Goal: Transaction & Acquisition: Purchase product/service

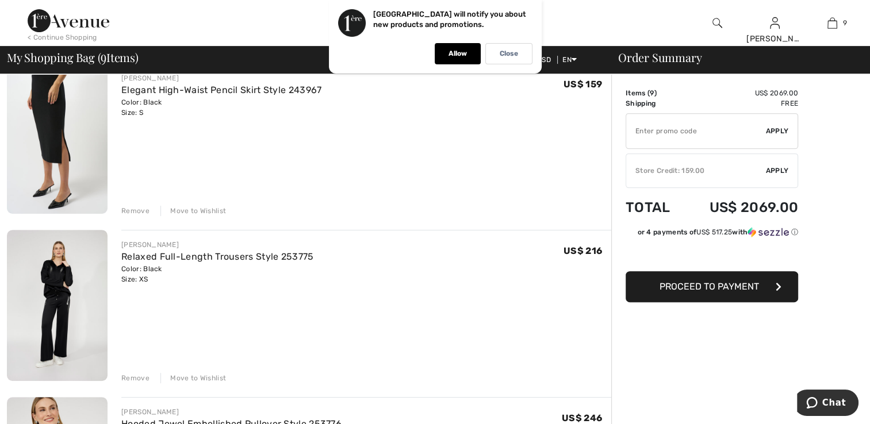
scroll to position [460, 0]
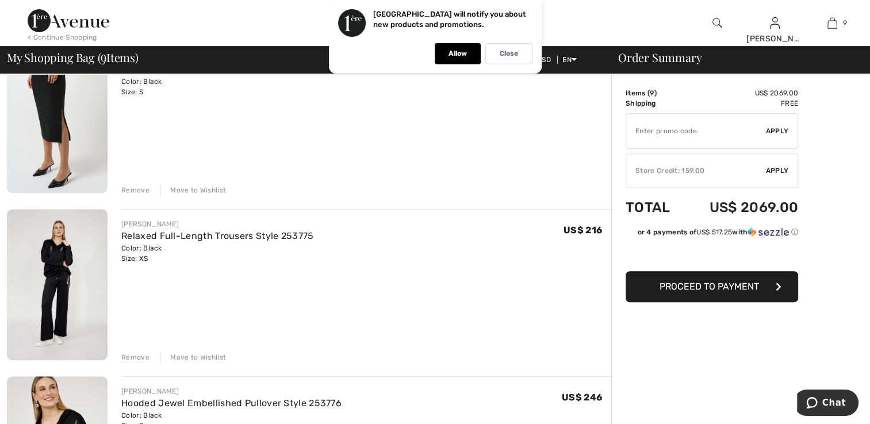
click at [57, 347] on img at bounding box center [57, 284] width 101 height 151
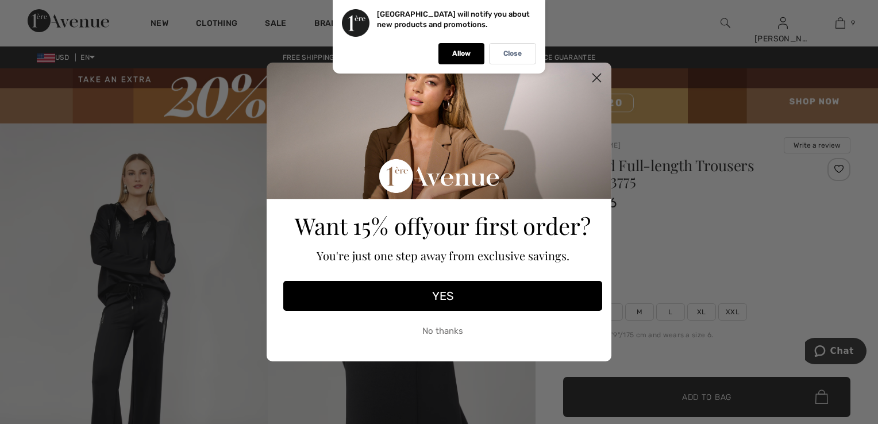
click at [598, 79] on icon "Close dialog" at bounding box center [597, 78] width 8 height 8
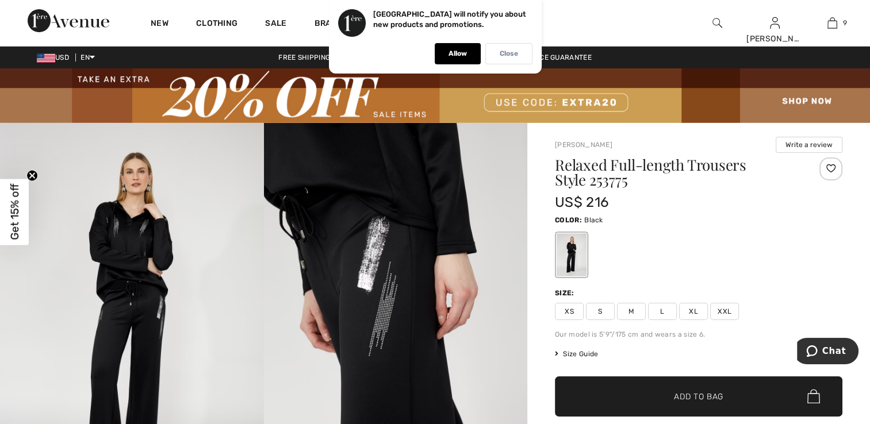
click at [509, 52] on p "Close" at bounding box center [508, 53] width 18 height 9
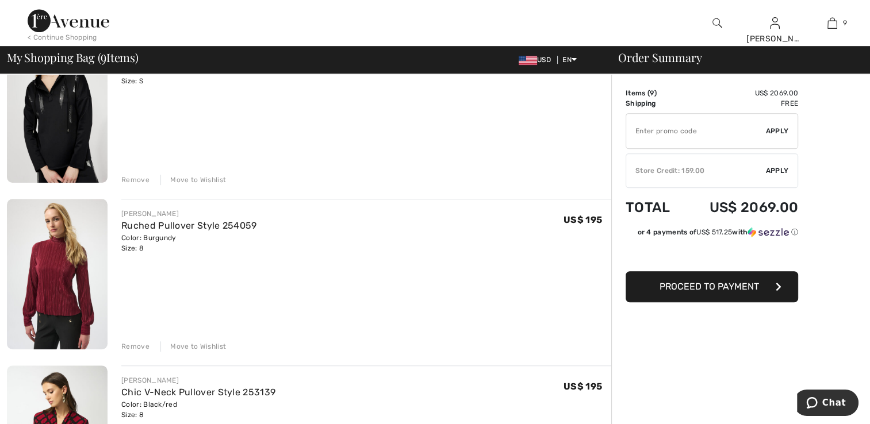
scroll to position [862, 0]
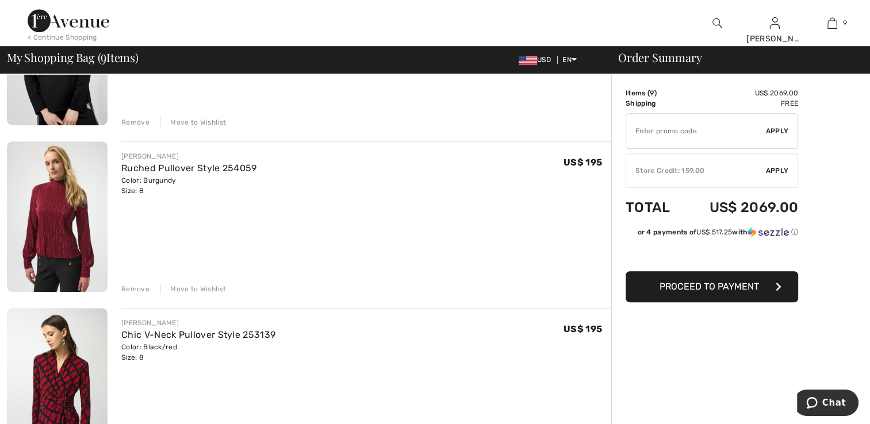
click at [137, 291] on div "Remove" at bounding box center [135, 289] width 28 height 10
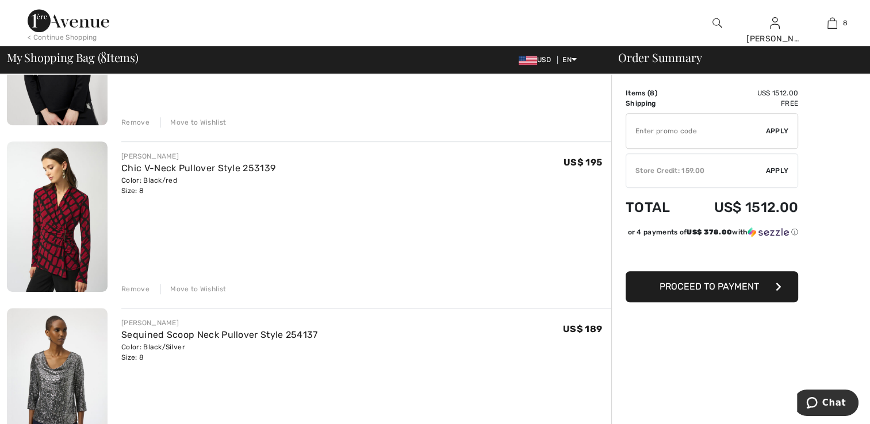
click at [136, 290] on div "Remove" at bounding box center [135, 289] width 28 height 10
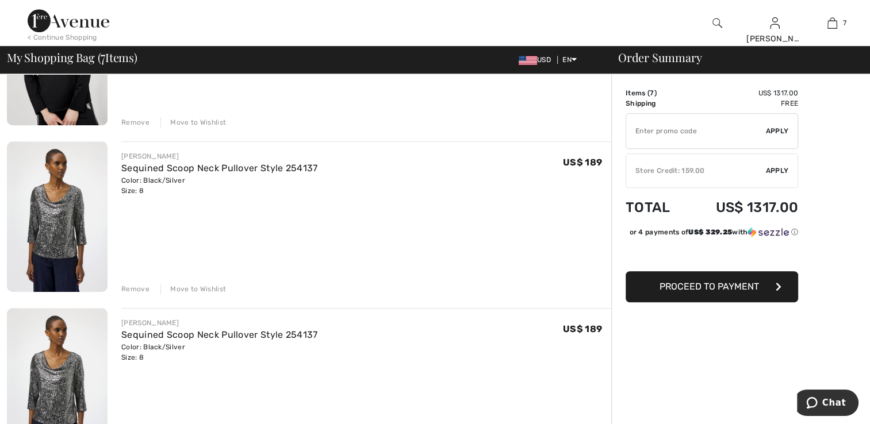
click at [126, 289] on div "Remove" at bounding box center [135, 289] width 28 height 10
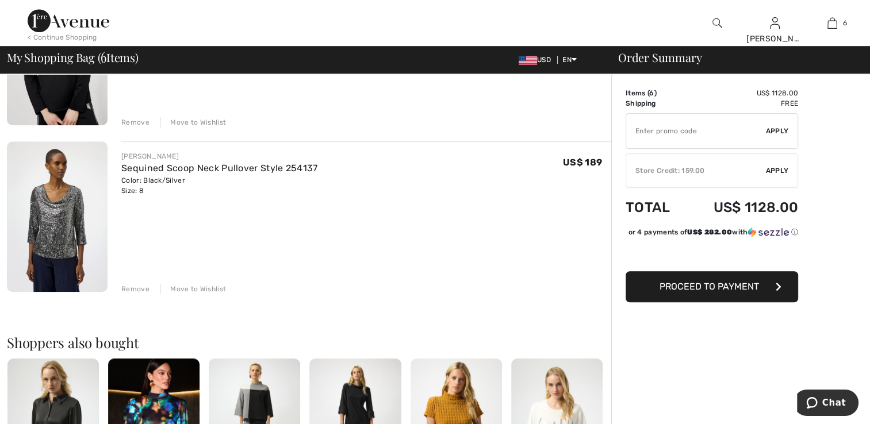
click at [128, 291] on div "Remove" at bounding box center [135, 289] width 28 height 10
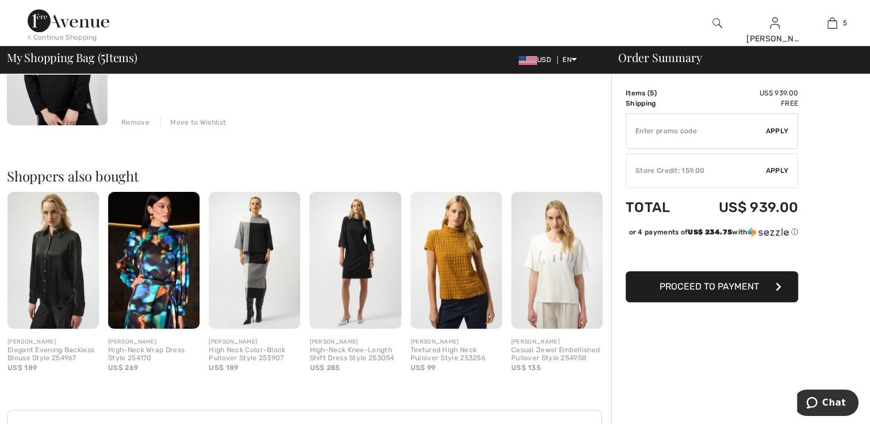
click at [682, 292] on span "Proceed to Payment" at bounding box center [708, 286] width 99 height 11
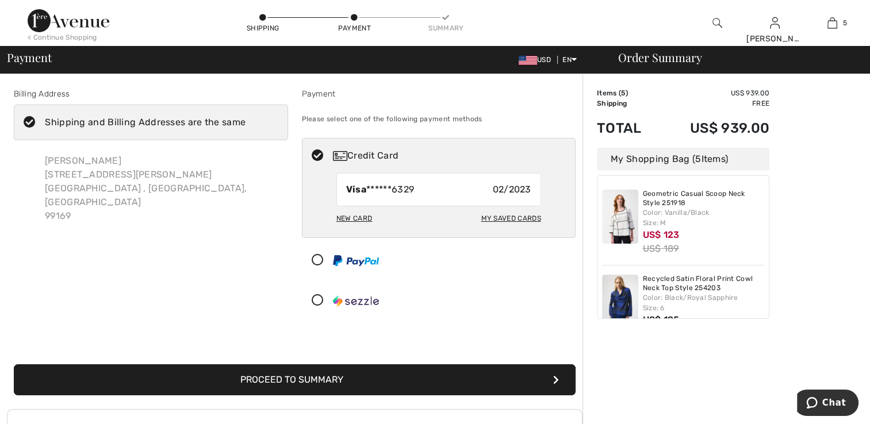
click at [319, 299] on icon at bounding box center [317, 301] width 30 height 12
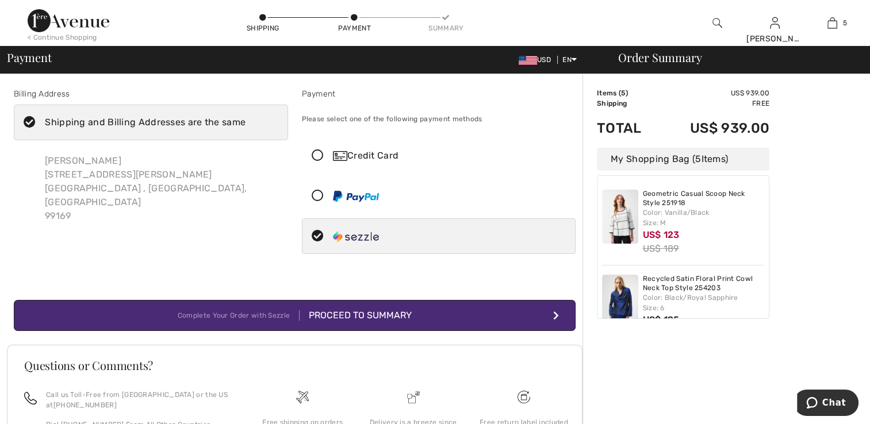
click at [354, 314] on div "Proceed to Summary" at bounding box center [355, 316] width 112 height 14
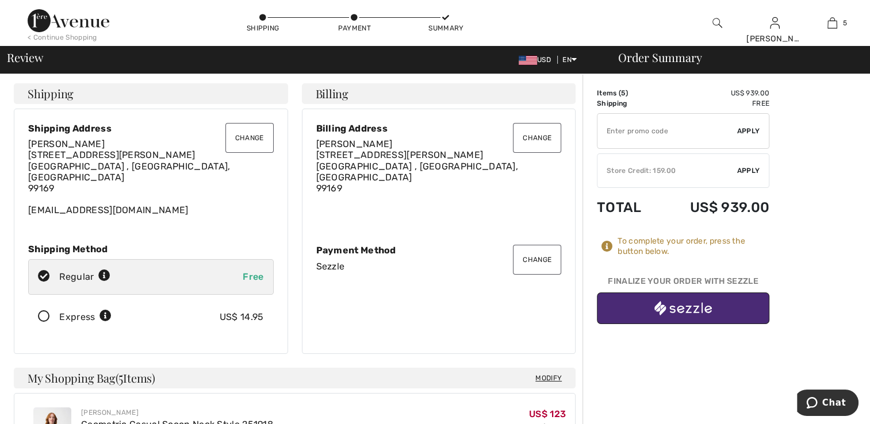
click at [687, 310] on img "button" at bounding box center [682, 308] width 57 height 14
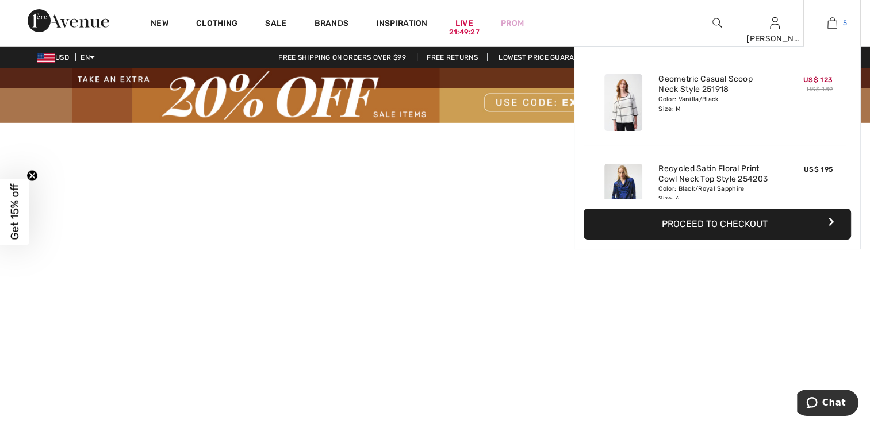
click at [830, 26] on img at bounding box center [832, 23] width 10 height 14
click at [735, 222] on button "Proceed to Checkout" at bounding box center [716, 224] width 267 height 31
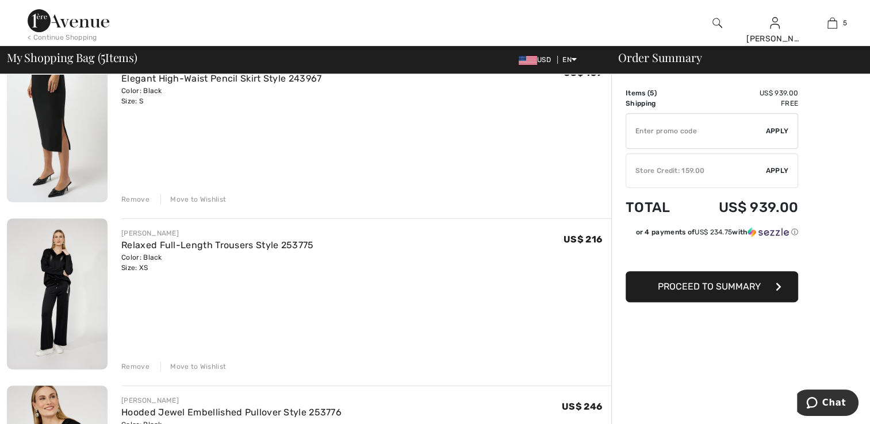
scroll to position [517, 0]
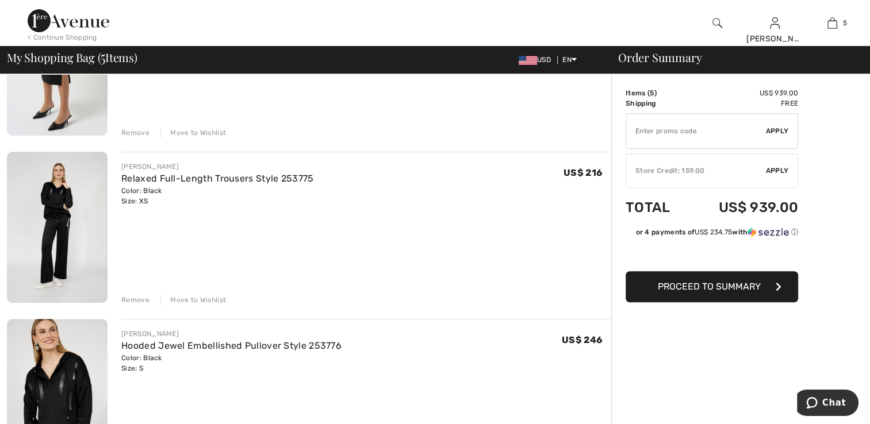
click at [716, 286] on span "Proceed to Summary" at bounding box center [709, 286] width 103 height 11
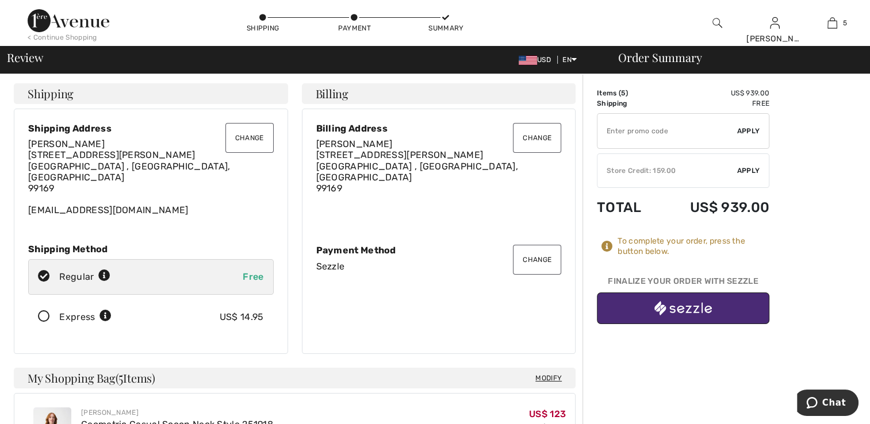
click at [697, 312] on img "button" at bounding box center [682, 308] width 57 height 14
